Goal: Find specific page/section: Find specific page/section

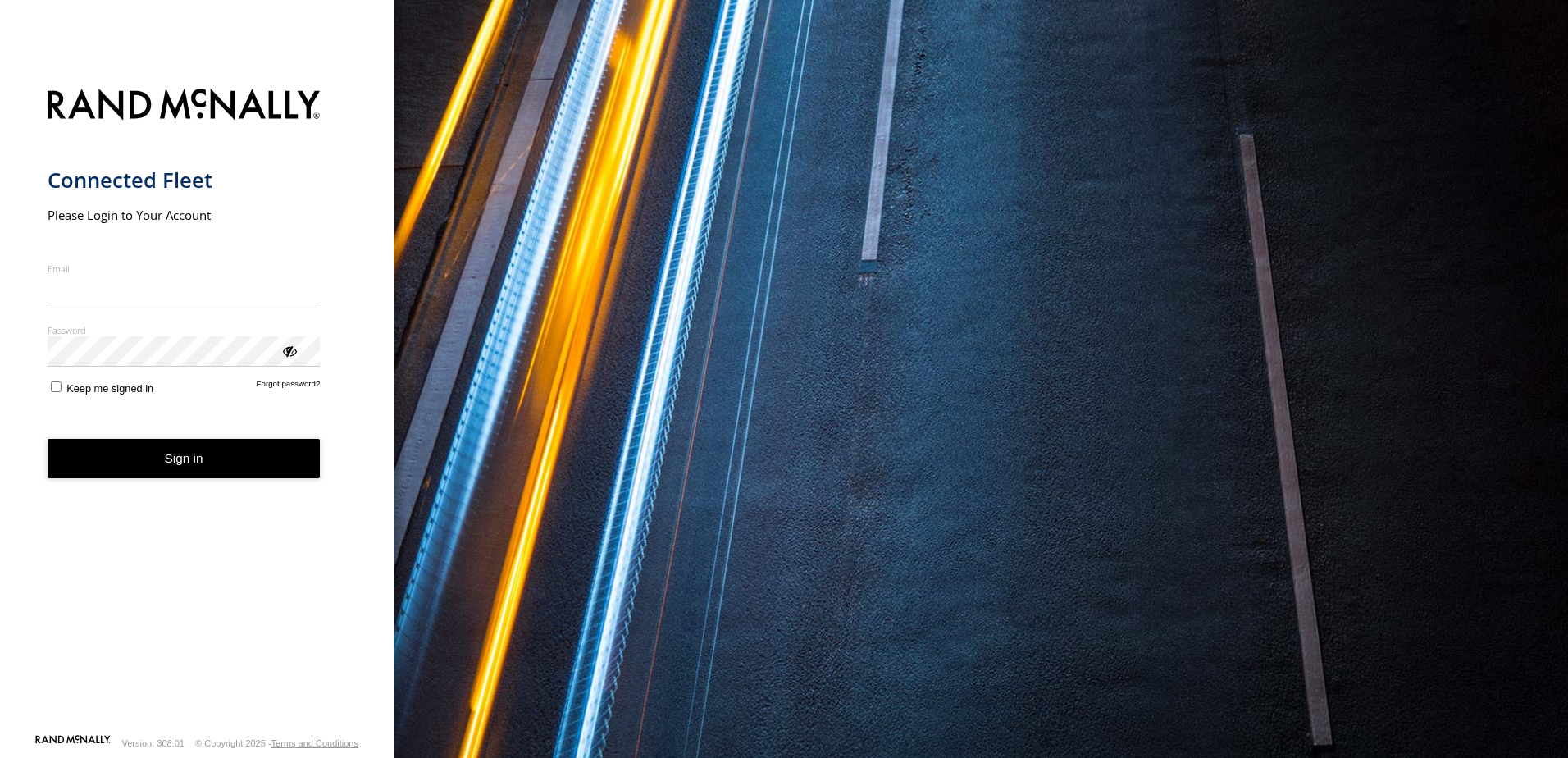
type input "**********"
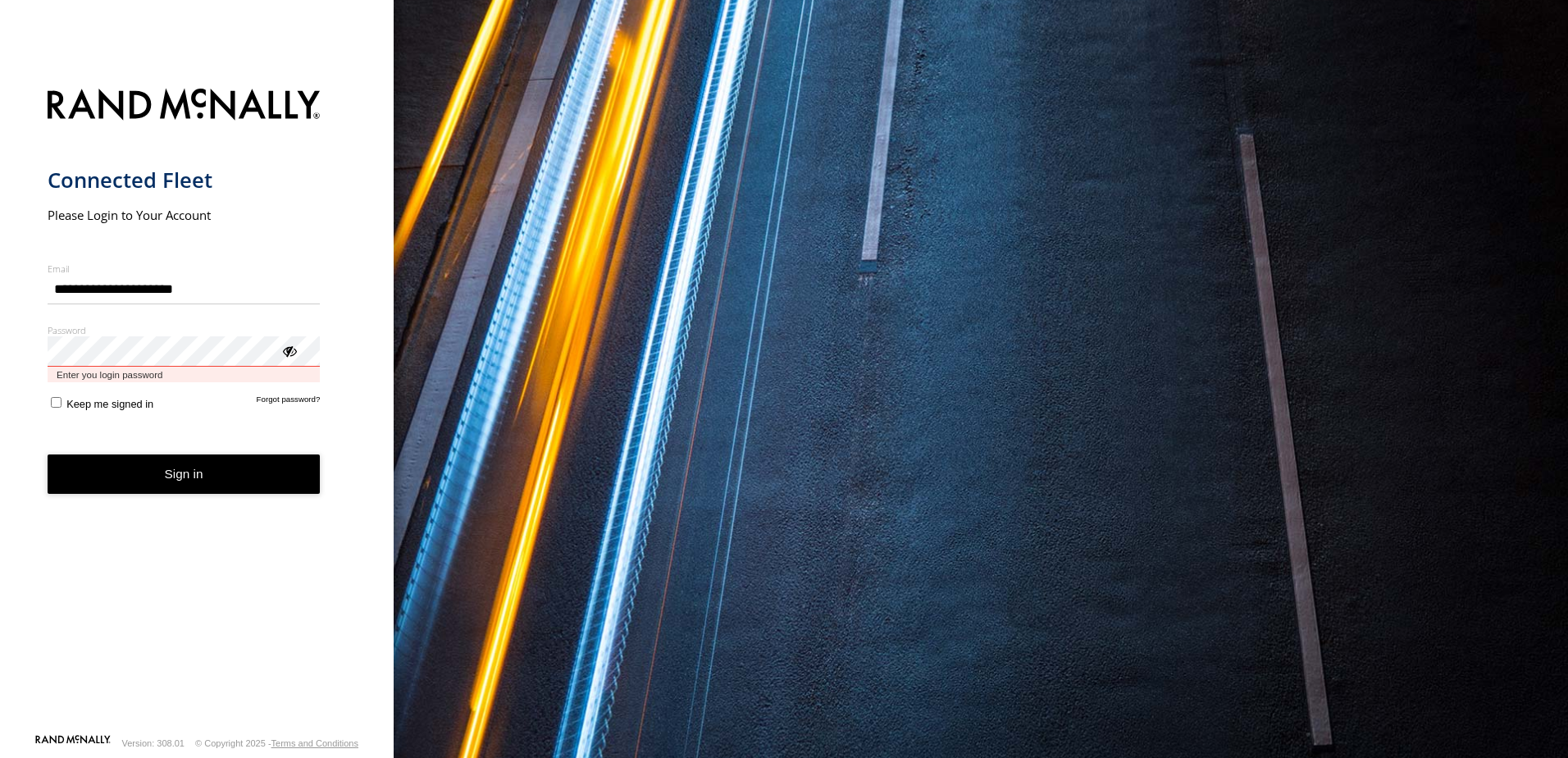
click at [290, 368] on div "Password Enter you login password" at bounding box center [183, 353] width 273 height 59
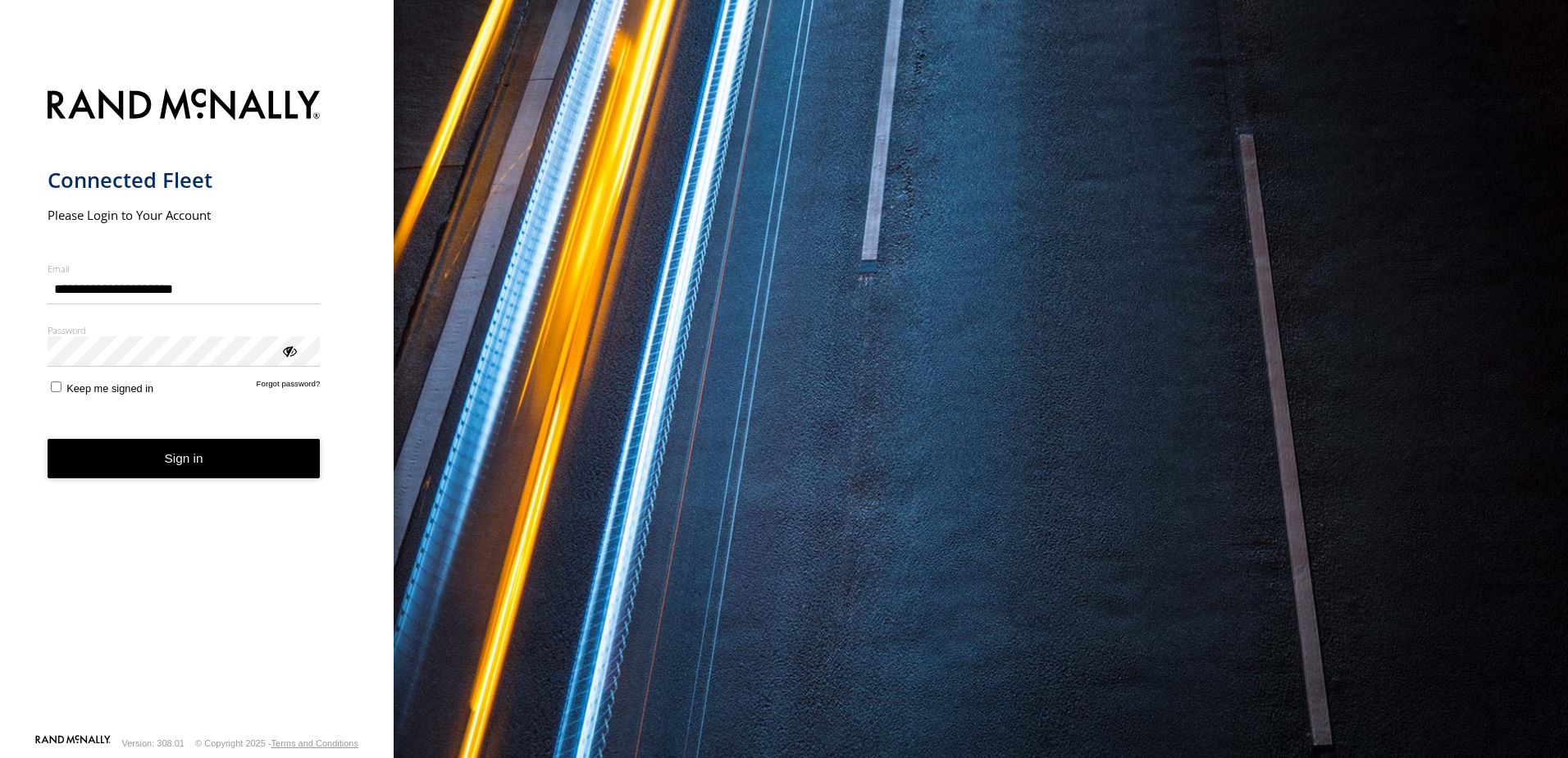
click at [287, 349] on div "ViewPassword" at bounding box center [288, 350] width 16 height 16
click at [189, 454] on button "Sign in" at bounding box center [183, 459] width 273 height 40
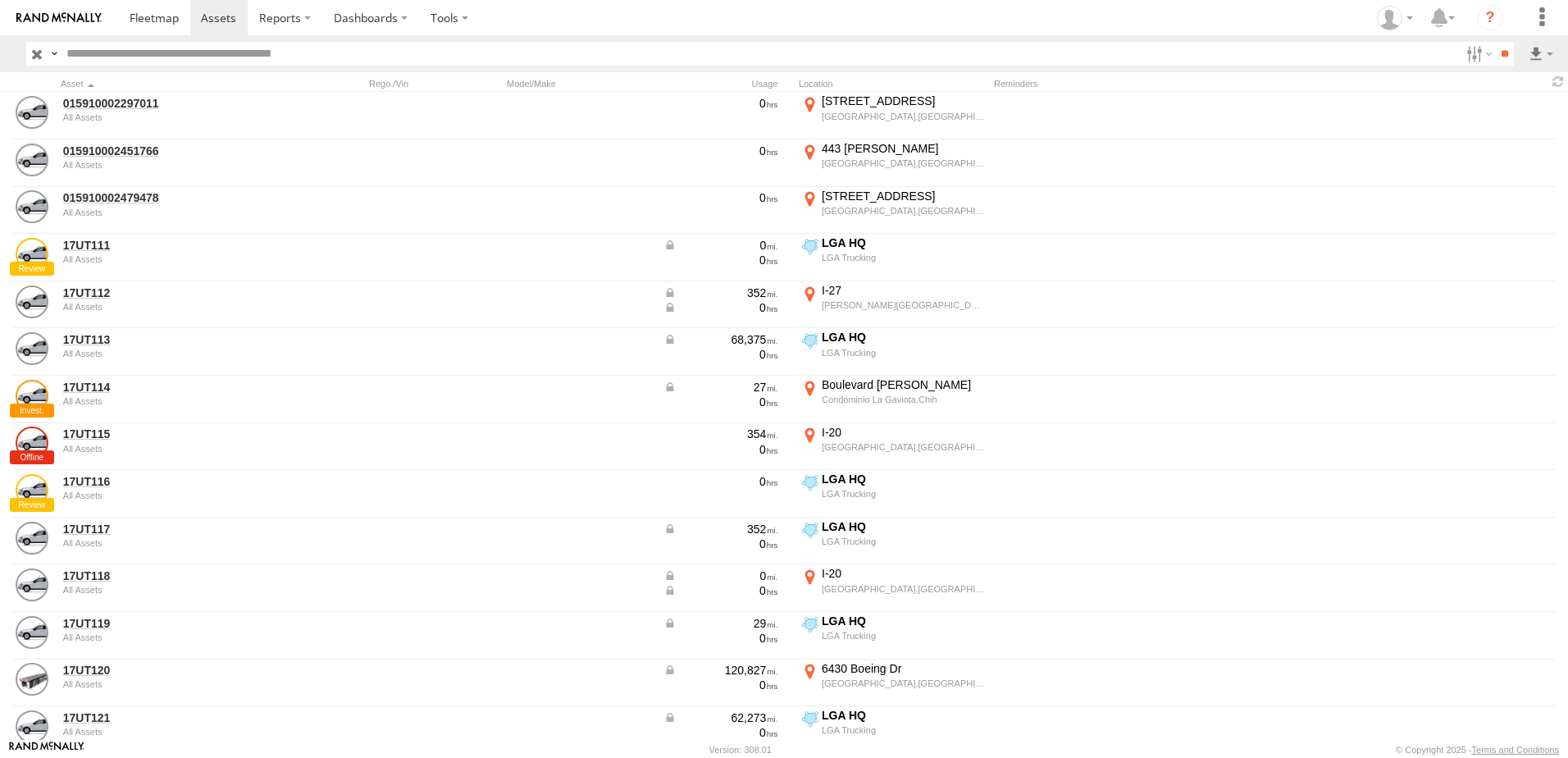
click at [211, 56] on input "text" at bounding box center [760, 54] width 1400 height 24
type input "*"
click at [1495, 42] on input "**" at bounding box center [1504, 54] width 19 height 24
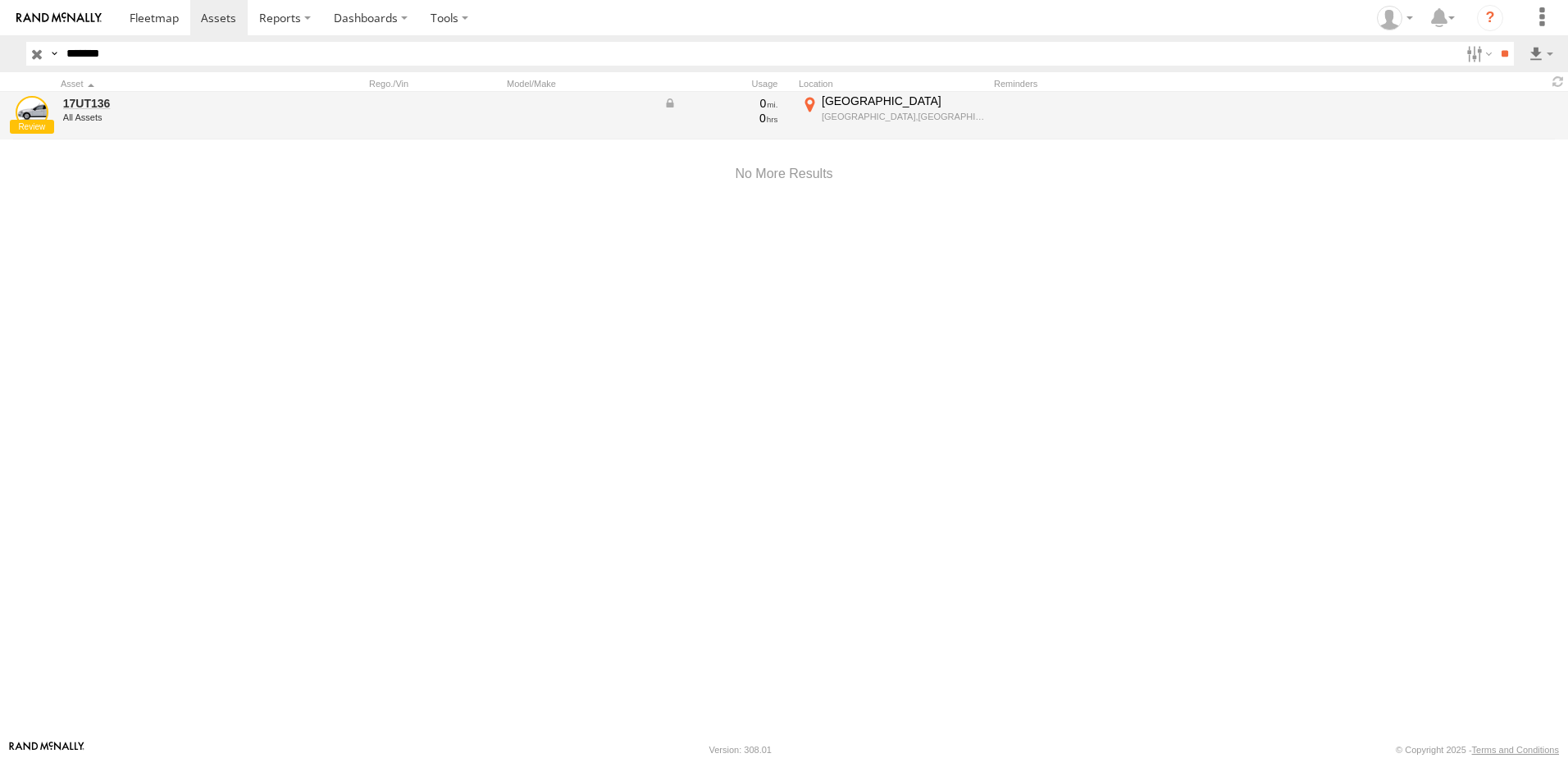
type input "*******"
click at [1495, 42] on input "**" at bounding box center [1504, 54] width 19 height 24
click at [191, 116] on div "All Assets" at bounding box center [175, 116] width 225 height 9
click at [804, 107] on label "[PERSON_NAME][GEOGRAPHIC_DATA] 36.26665 -115.02953" at bounding box center [893, 115] width 189 height 44
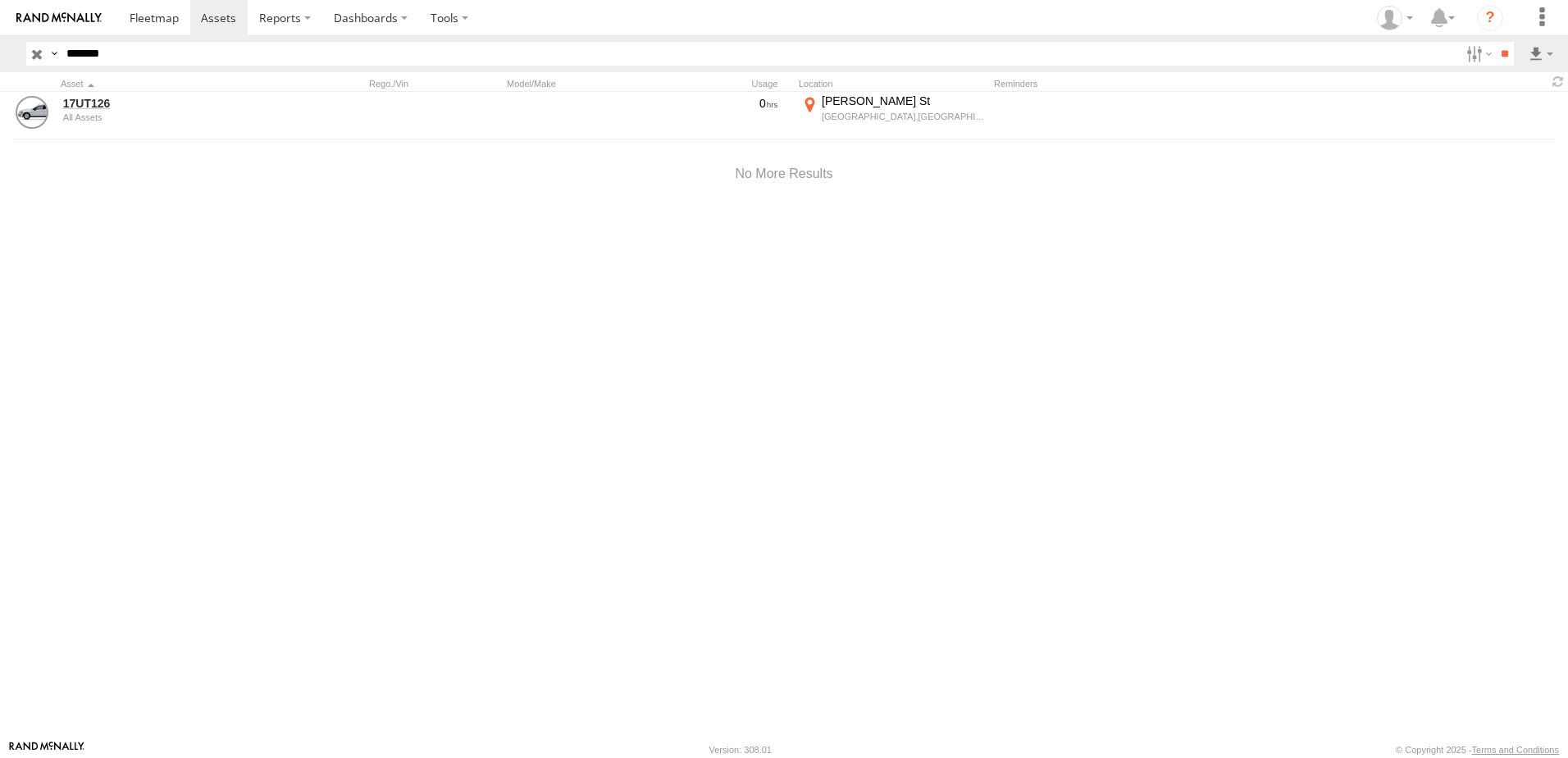
drag, startPoint x: 978, startPoint y: 437, endPoint x: 894, endPoint y: 382, distance: 100.4
click at [0, 0] on div at bounding box center [0, 0] width 0 height 0
drag, startPoint x: 939, startPoint y: 329, endPoint x: 889, endPoint y: 419, distance: 103.0
click at [0, 0] on div at bounding box center [0, 0] width 0 height 0
drag, startPoint x: 912, startPoint y: 244, endPoint x: 785, endPoint y: 460, distance: 250.6
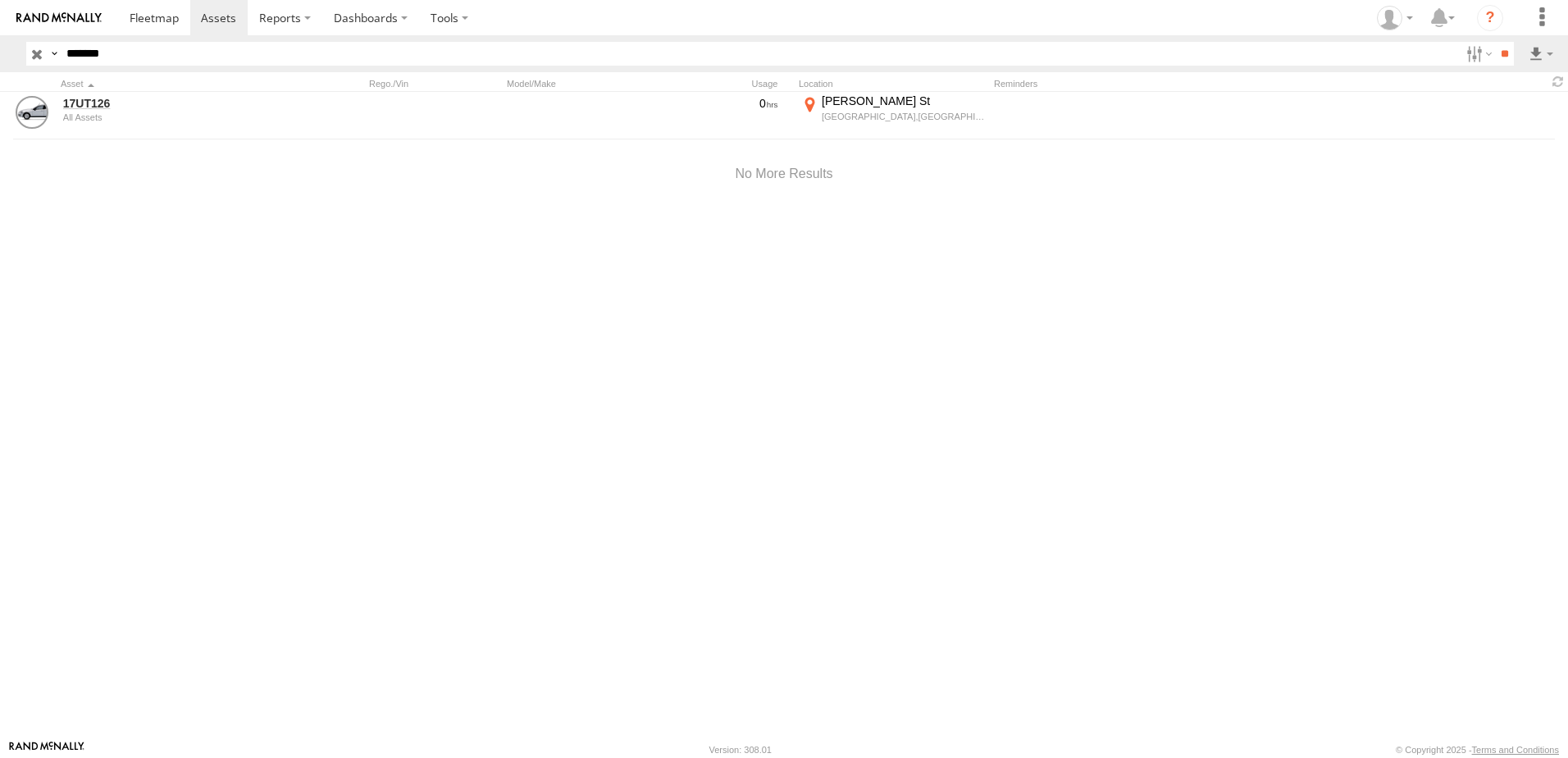
click at [0, 0] on div at bounding box center [0, 0] width 0 height 0
drag, startPoint x: 930, startPoint y: 488, endPoint x: 840, endPoint y: 333, distance: 179.2
click at [0, 0] on div at bounding box center [0, 0] width 0 height 0
click at [0, 0] on label "×" at bounding box center [0, 0] width 0 height 0
click at [64, 17] on img at bounding box center [59, 17] width 85 height 11
